Goal: Task Accomplishment & Management: Use online tool/utility

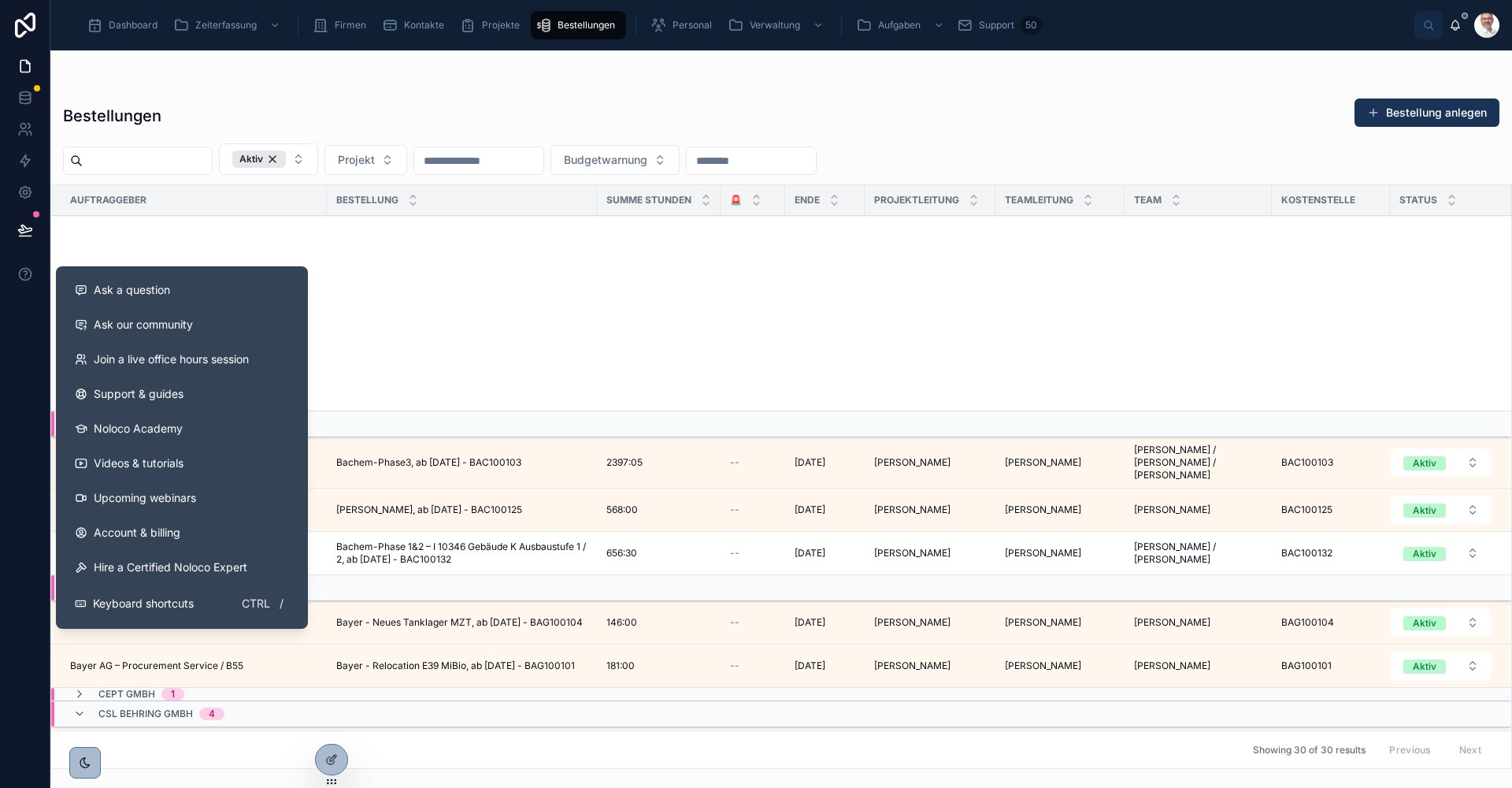
scroll to position [548, 0]
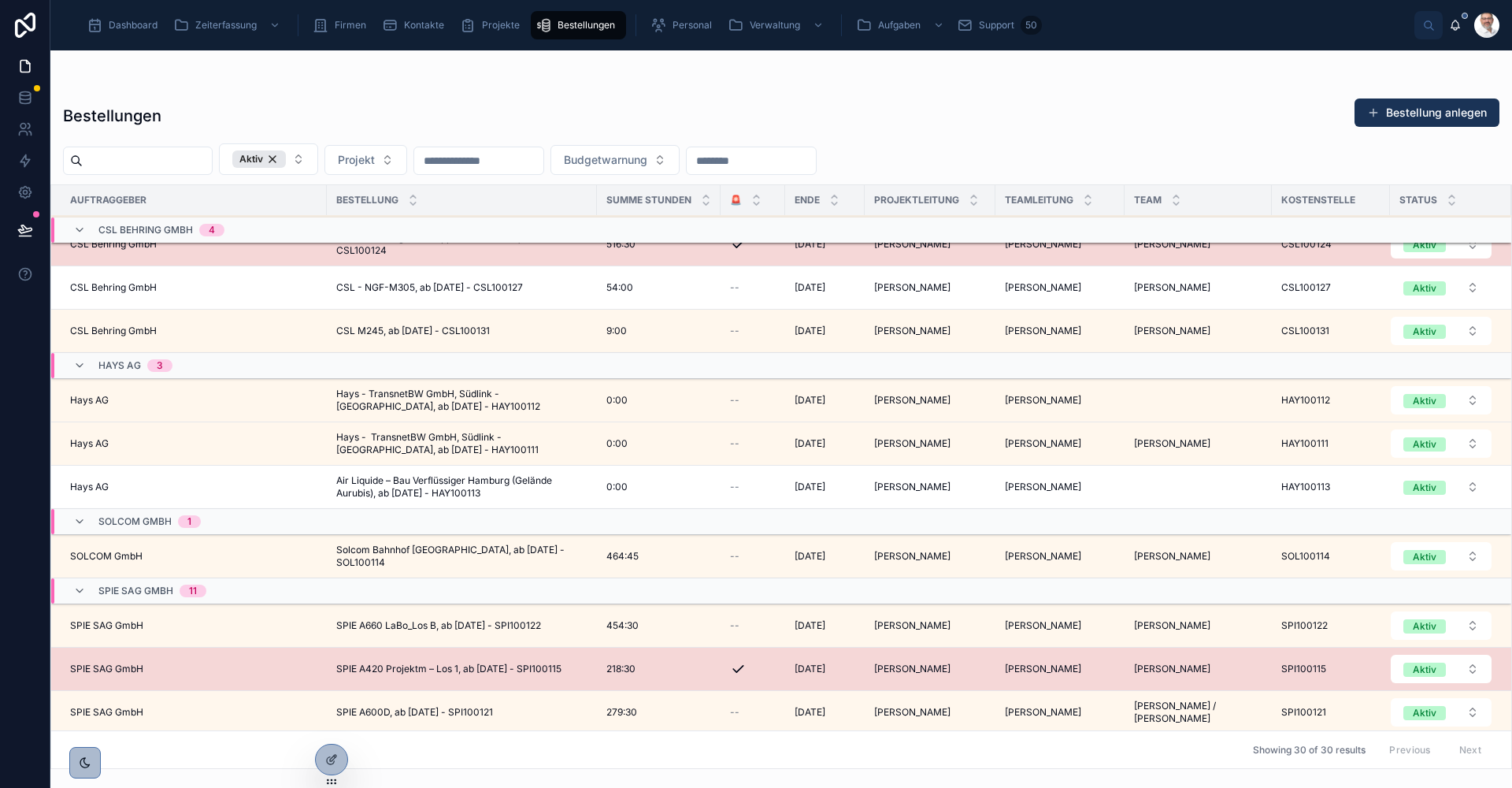
click at [133, 29] on span "Dashboard" at bounding box center [133, 24] width 49 height 13
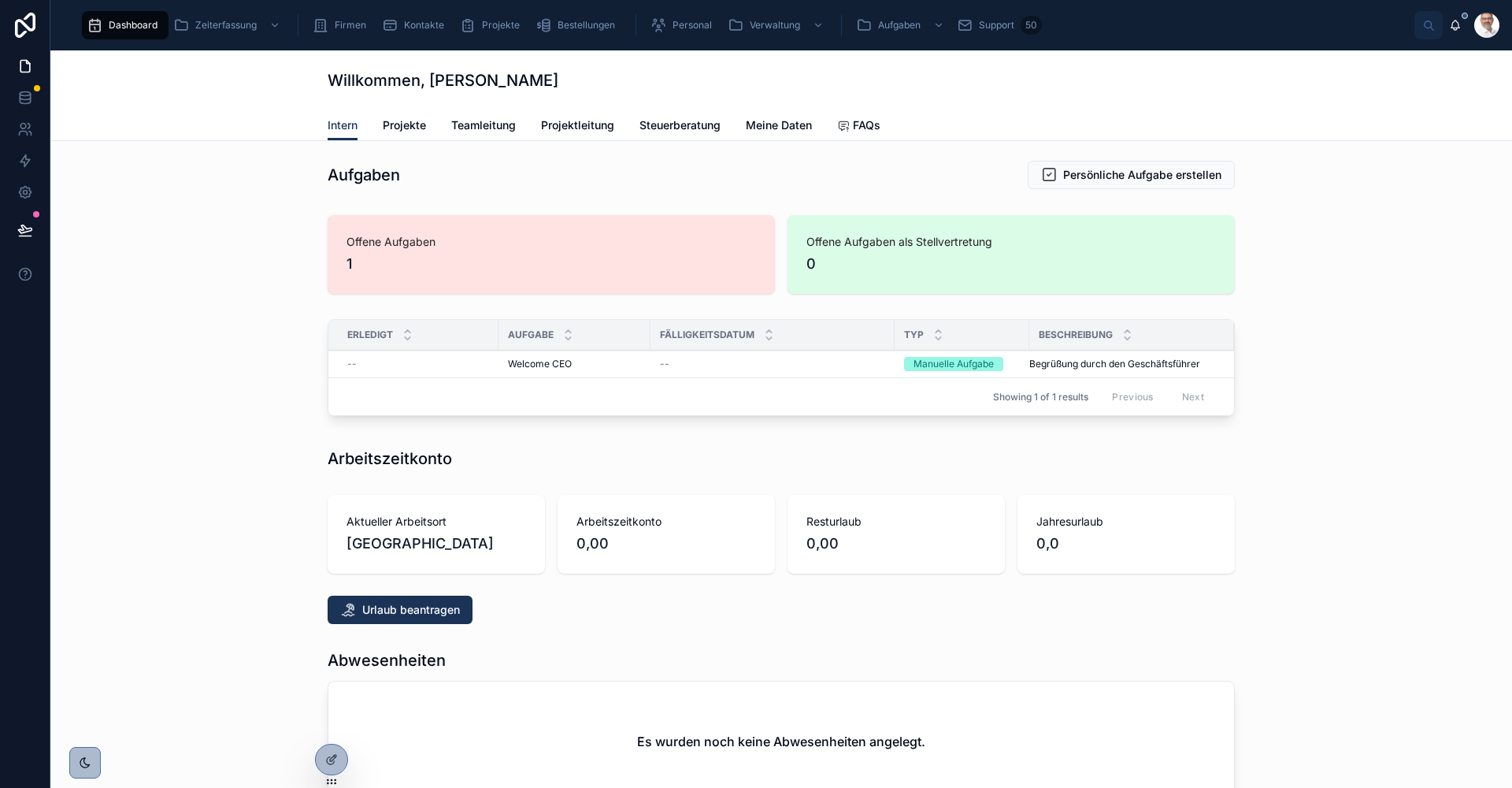
click at [586, 126] on span "Projektleitung" at bounding box center [577, 125] width 73 height 16
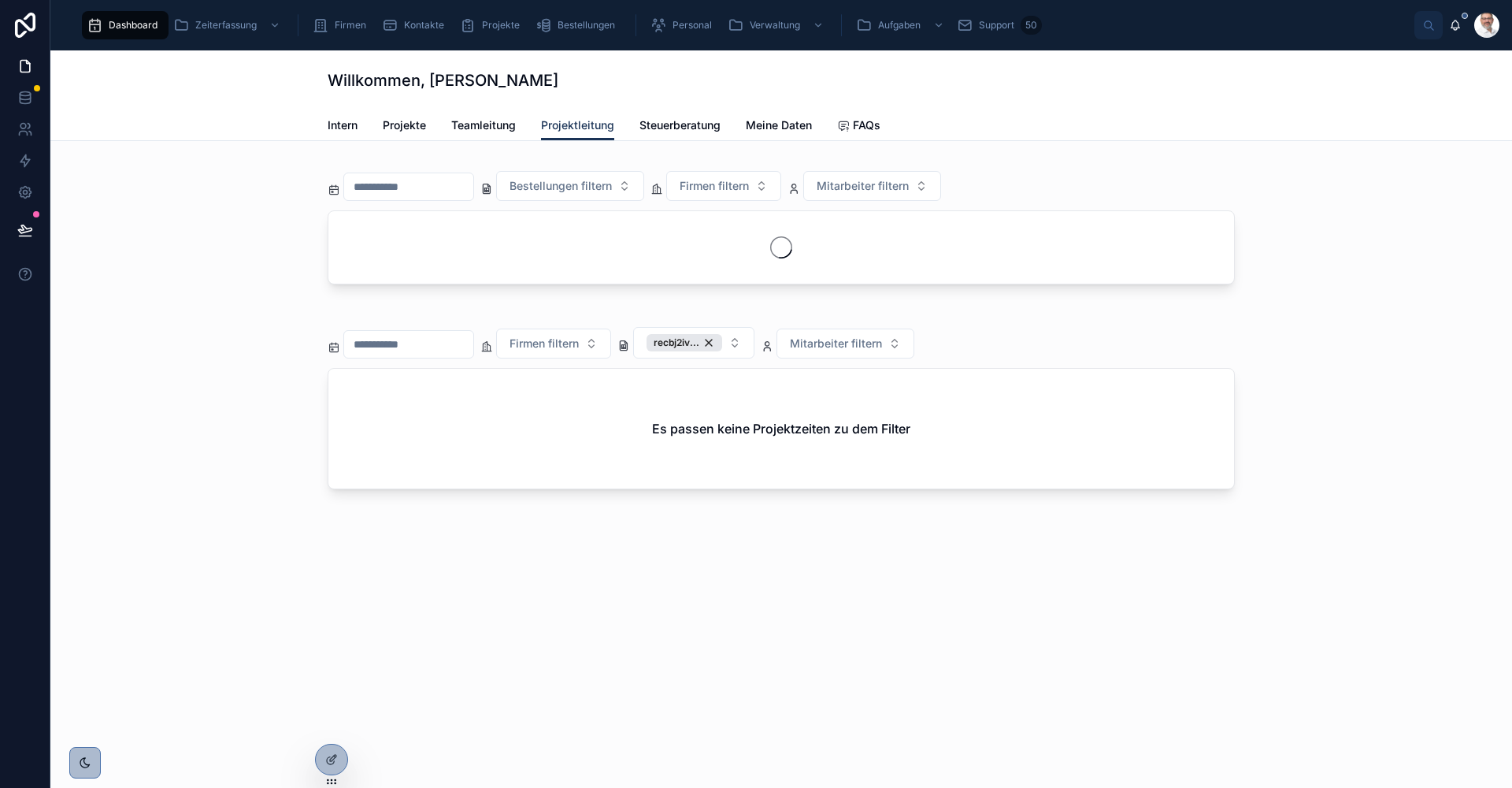
click at [498, 127] on span "Teamleitung" at bounding box center [484, 125] width 65 height 16
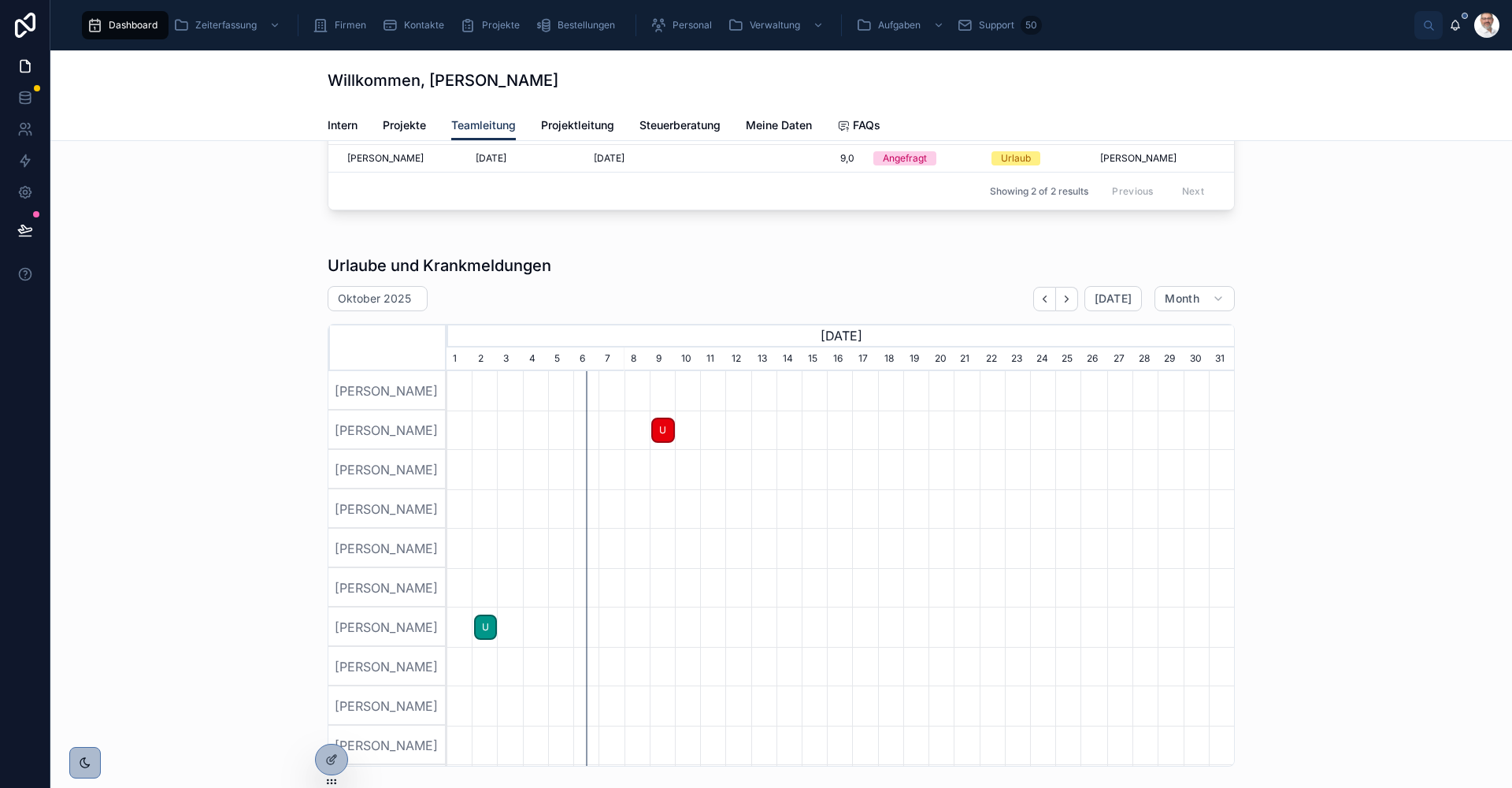
scroll to position [473, 0]
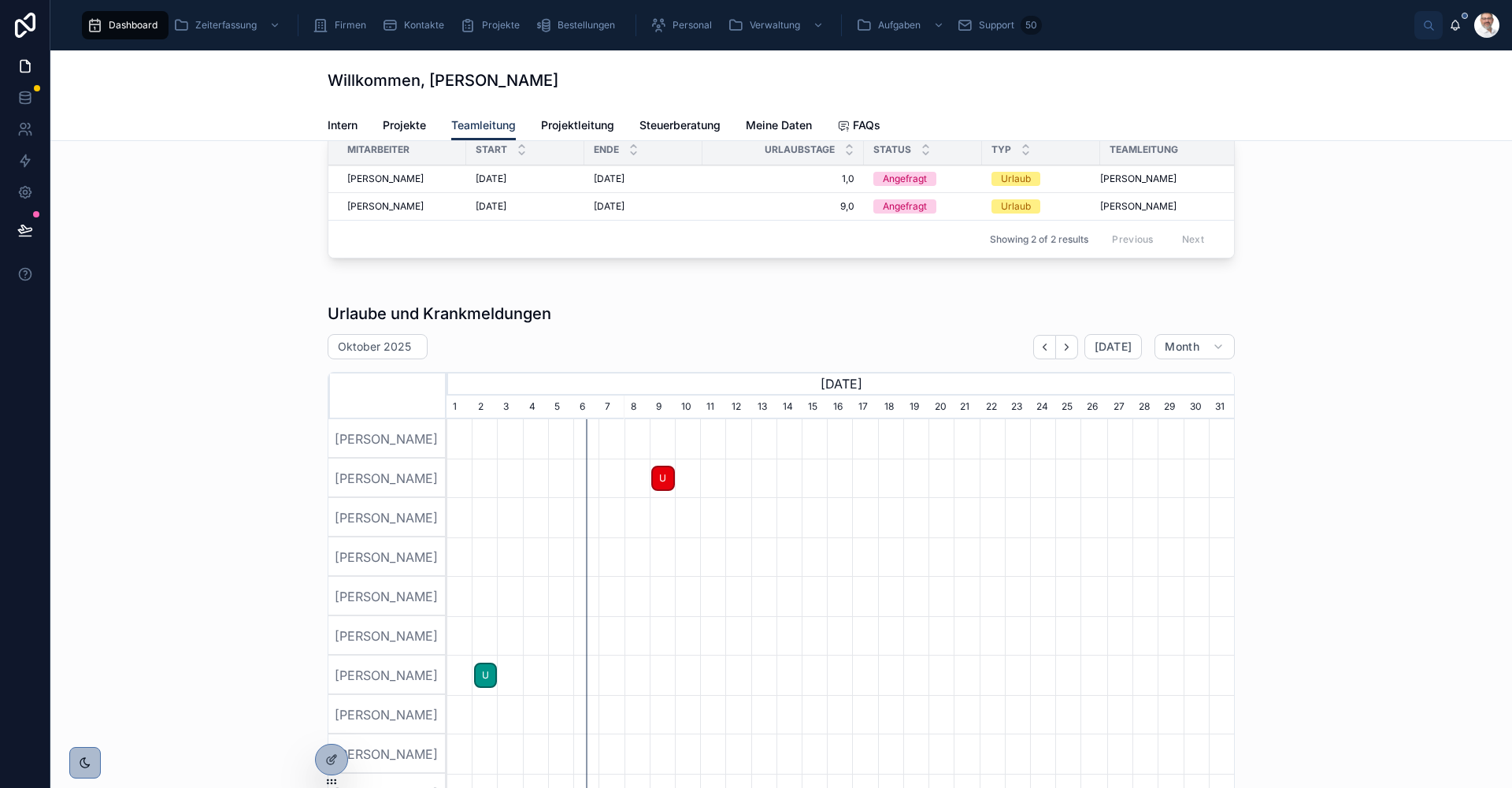
click at [0, 0] on span "Genehmigen" at bounding box center [0, 0] width 0 height 0
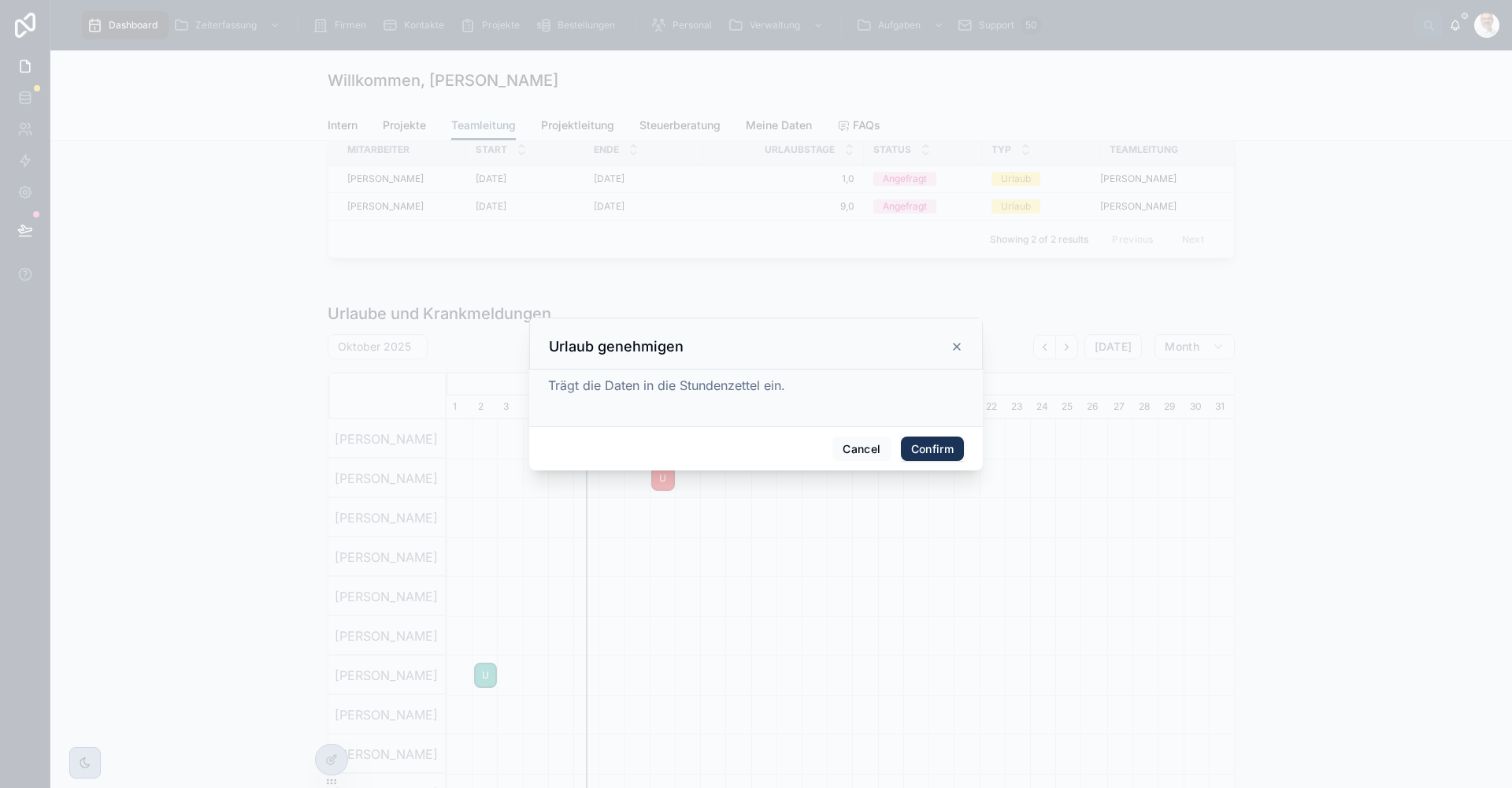
click at [949, 448] on button "Confirm" at bounding box center [932, 449] width 63 height 25
